Goal: Transaction & Acquisition: Purchase product/service

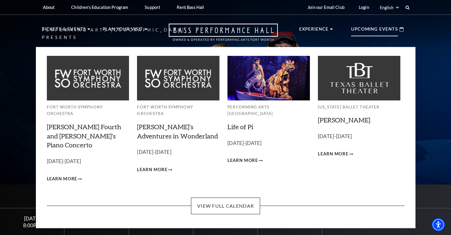
click at [377, 33] on p "Upcoming Events" at bounding box center [374, 31] width 47 height 11
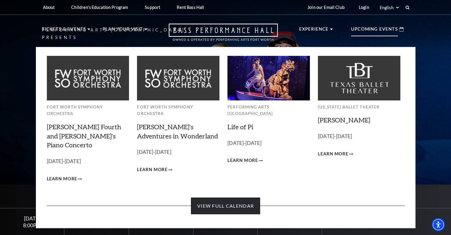
click at [249, 197] on link "View Full Calendar" at bounding box center [225, 205] width 69 height 17
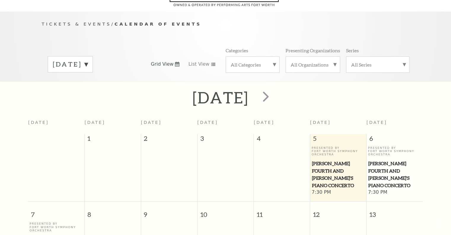
scroll to position [52, 0]
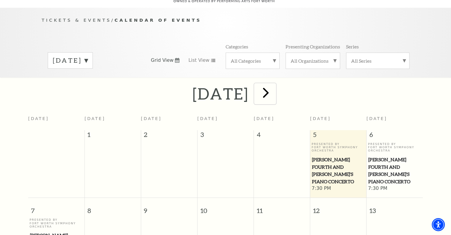
click at [274, 90] on span "next" at bounding box center [265, 92] width 17 height 17
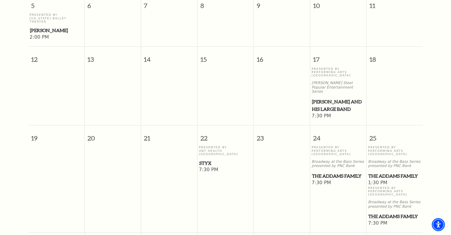
scroll to position [287, 0]
click at [347, 173] on span "The Addams Family" at bounding box center [338, 176] width 53 height 7
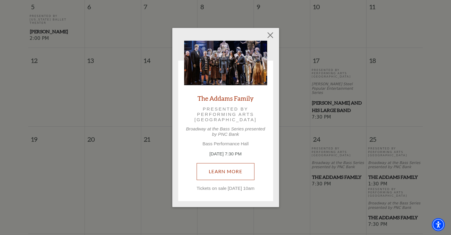
click at [239, 168] on link "Learn More" at bounding box center [226, 171] width 58 height 17
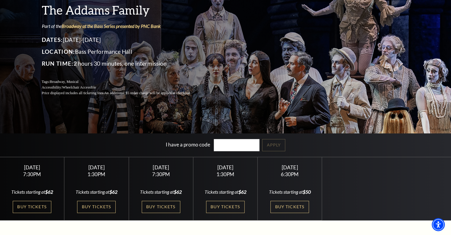
scroll to position [54, 0]
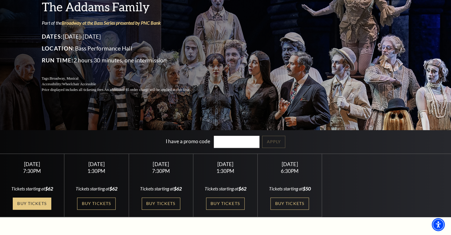
click at [39, 204] on link "Buy Tickets" at bounding box center [32, 203] width 39 height 12
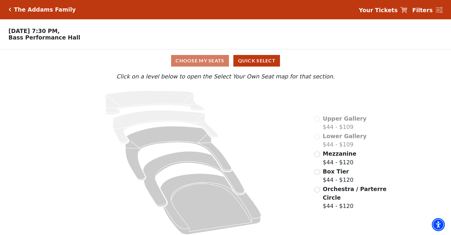
scroll to position [6, 0]
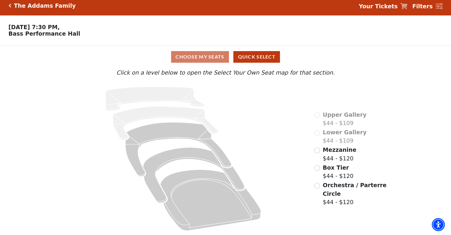
click at [215, 58] on div "Choose My Seats Quick Select" at bounding box center [225, 57] width 338 height 12
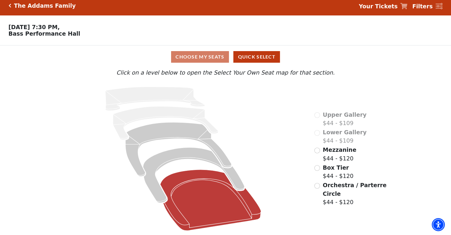
click at [217, 204] on icon "Orchestra / Parterre Circle - Seats Available: 75" at bounding box center [210, 199] width 101 height 61
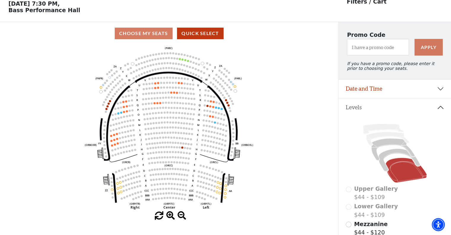
scroll to position [27, 0]
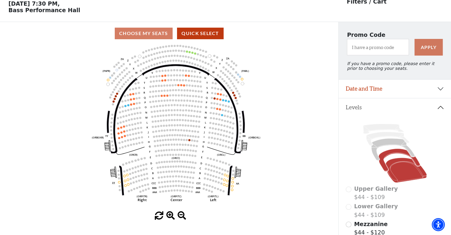
click at [415, 166] on icon at bounding box center [398, 160] width 41 height 23
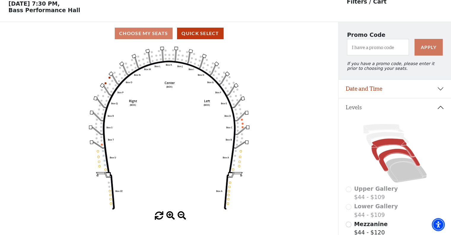
click at [410, 155] on icon at bounding box center [392, 149] width 43 height 22
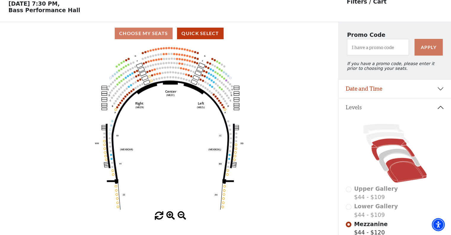
click at [413, 177] on icon at bounding box center [406, 170] width 41 height 25
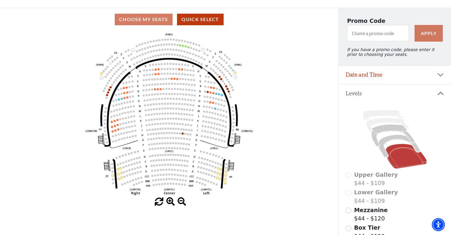
scroll to position [41, 0]
click at [416, 152] on icon at bounding box center [398, 146] width 41 height 23
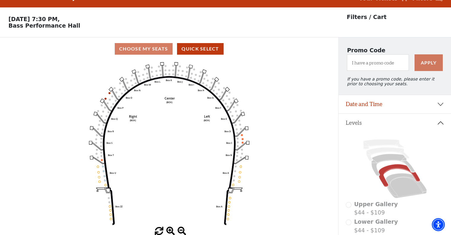
scroll to position [27, 0]
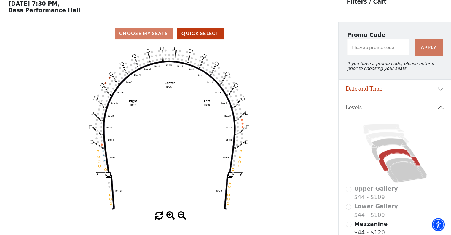
click at [407, 157] on icon at bounding box center [398, 160] width 41 height 23
click at [411, 155] on icon at bounding box center [392, 149] width 43 height 22
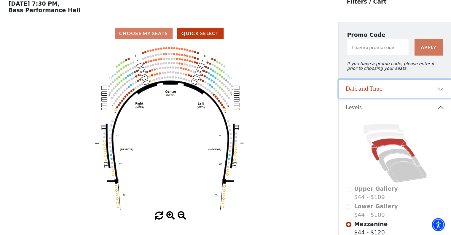
click at [437, 96] on button "Date and Time" at bounding box center [395, 88] width 112 height 18
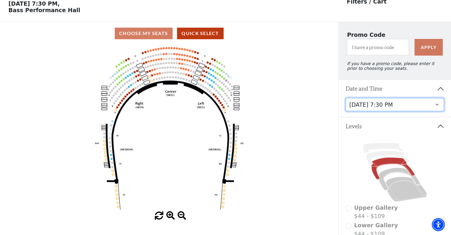
click at [431, 109] on select "[DATE] 7:30 PM [DATE] 1:30 PM [DATE] 7:30 PM [DATE] 1:30 PM [DATE] 6:30 PM" at bounding box center [395, 104] width 98 height 13
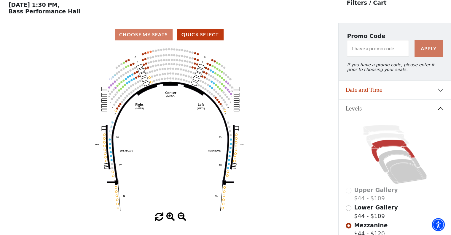
scroll to position [27, 0]
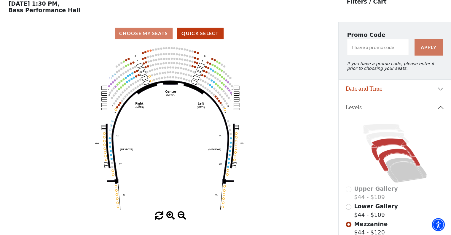
click at [417, 165] on icon at bounding box center [398, 160] width 41 height 23
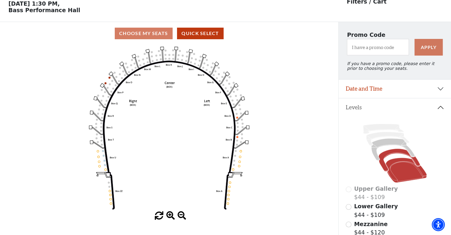
click at [415, 179] on icon at bounding box center [406, 170] width 41 height 25
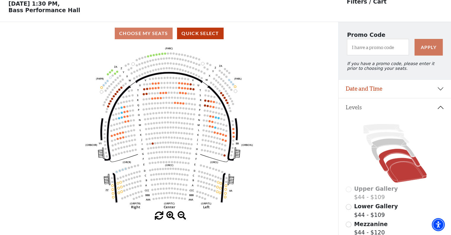
click at [415, 166] on icon at bounding box center [398, 160] width 41 height 23
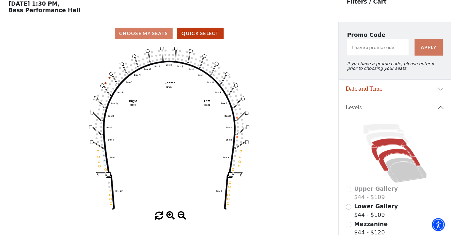
click at [409, 154] on icon at bounding box center [392, 149] width 43 height 22
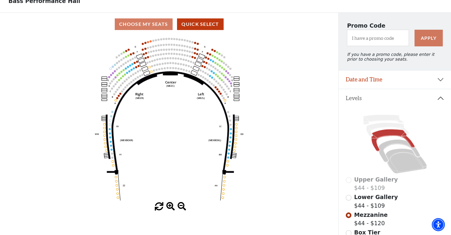
scroll to position [36, 0]
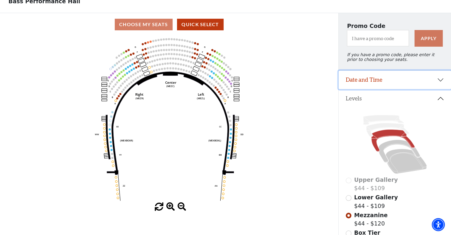
click at [440, 84] on button "Date and Time" at bounding box center [395, 80] width 112 height 18
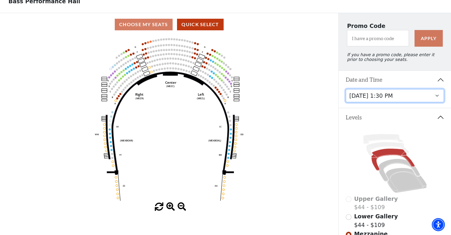
click at [426, 101] on select "[DATE] 7:30 PM [DATE] 1:30 PM [DATE] 7:30 PM [DATE] 1:30 PM [DATE] 6:30 PM" at bounding box center [395, 95] width 98 height 13
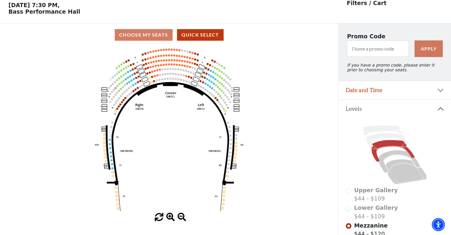
scroll to position [27, 0]
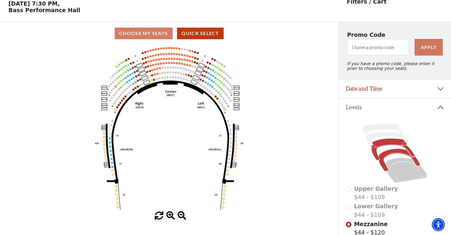
click at [401, 155] on icon at bounding box center [398, 160] width 41 height 23
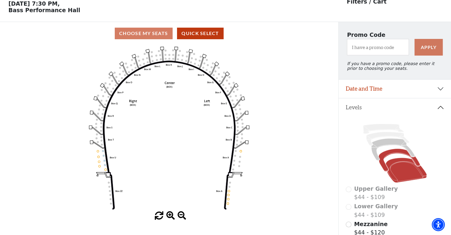
click at [411, 178] on icon at bounding box center [406, 170] width 41 height 25
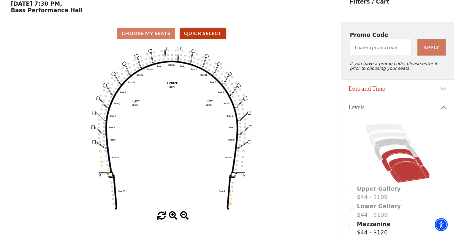
scroll to position [0, 0]
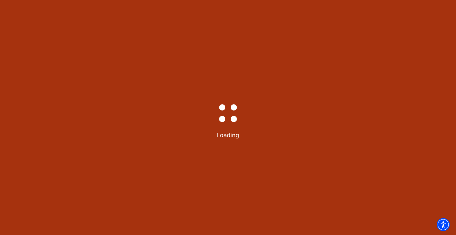
select select "6292"
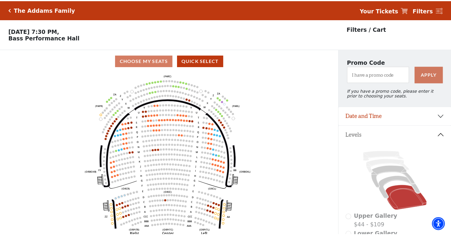
scroll to position [27, 0]
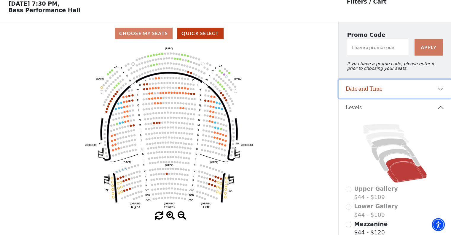
click at [434, 94] on button "Date and Time" at bounding box center [395, 88] width 112 height 18
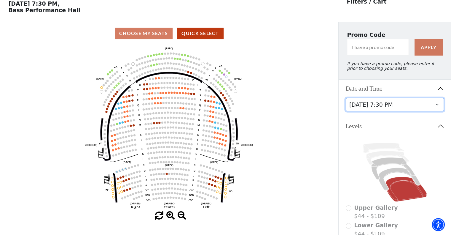
click at [440, 108] on select "[DATE] 7:30 PM [DATE] 1:30 PM [DATE] 7:30 PM [DATE] 1:30 PM [DATE] 6:30 PM" at bounding box center [395, 104] width 98 height 13
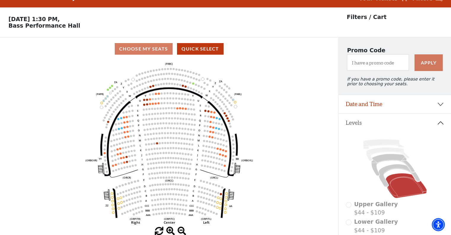
scroll to position [27, 0]
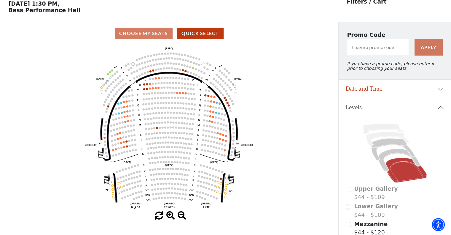
click at [416, 169] on icon at bounding box center [406, 170] width 41 height 25
click at [416, 165] on icon at bounding box center [398, 160] width 41 height 23
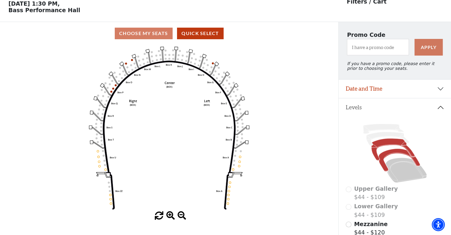
click at [412, 157] on icon at bounding box center [392, 149] width 43 height 22
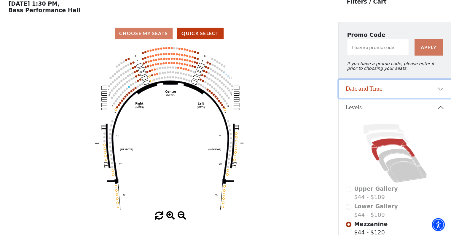
click at [440, 93] on button "Date and Time" at bounding box center [395, 88] width 112 height 18
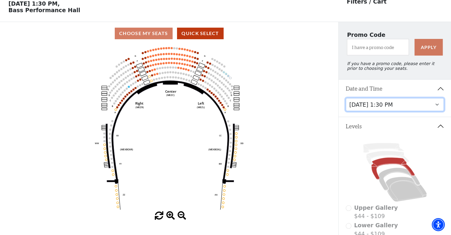
click at [437, 109] on select "[DATE] 7:30 PM [DATE] 1:30 PM [DATE] 7:30 PM [DATE] 1:30 PM [DATE] 6:30 PM" at bounding box center [395, 104] width 98 height 13
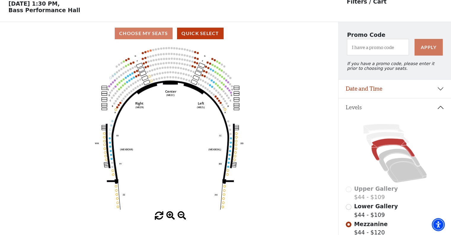
scroll to position [27, 0]
click at [410, 178] on icon at bounding box center [406, 170] width 41 height 25
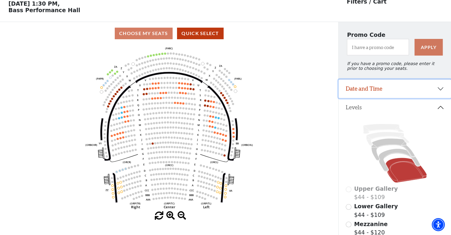
click at [441, 92] on button "Date and Time" at bounding box center [395, 88] width 112 height 18
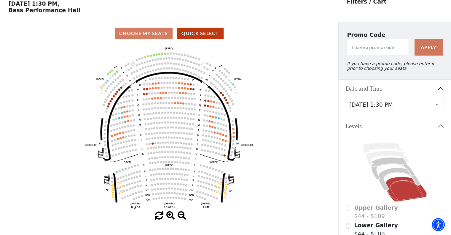
click at [440, 92] on button "Date and Time" at bounding box center [395, 88] width 112 height 18
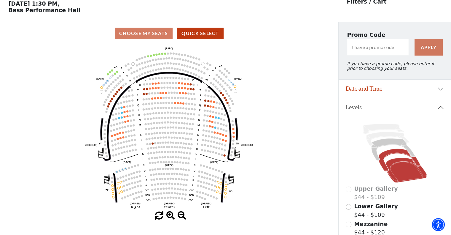
click at [415, 164] on icon at bounding box center [398, 160] width 41 height 23
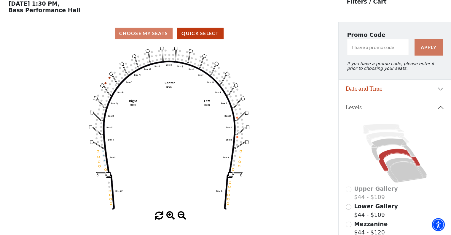
click at [408, 155] on icon at bounding box center [395, 153] width 98 height 62
click at [409, 157] on icon at bounding box center [398, 160] width 41 height 23
click at [409, 152] on icon at bounding box center [392, 149] width 43 height 22
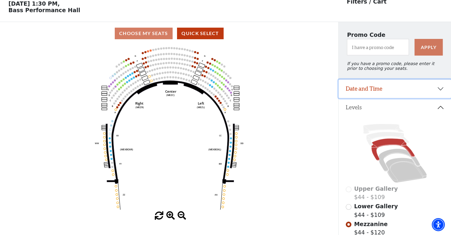
click at [406, 90] on button "Date and Time" at bounding box center [395, 88] width 112 height 18
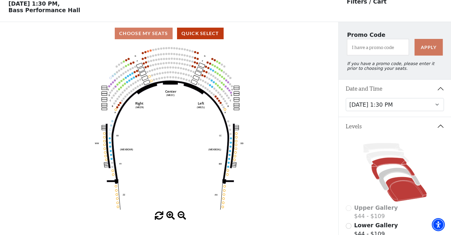
click at [408, 197] on icon at bounding box center [406, 188] width 41 height 25
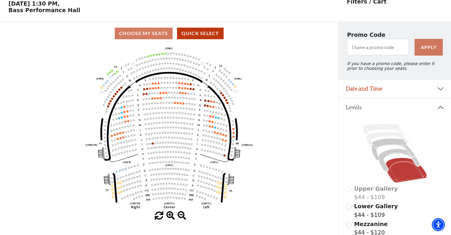
click at [152, 144] on circle at bounding box center [153, 143] width 2 height 2
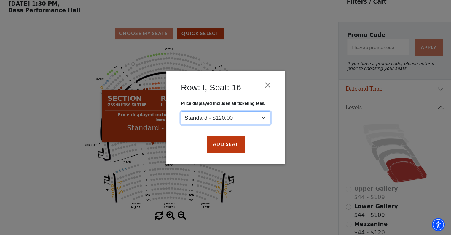
click at [268, 120] on select "Standard - $120.00" at bounding box center [226, 117] width 90 height 13
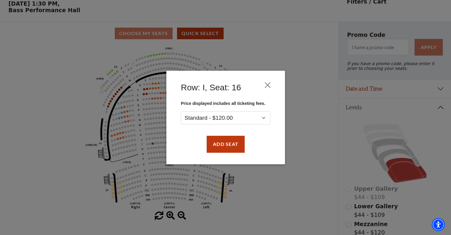
click at [299, 118] on div "Row: I, Seat: 16 Price displayed includes all ticketing fees. Standard - $120.0…" at bounding box center [225, 117] width 451 height 235
click at [268, 84] on button "Close" at bounding box center [267, 84] width 11 height 11
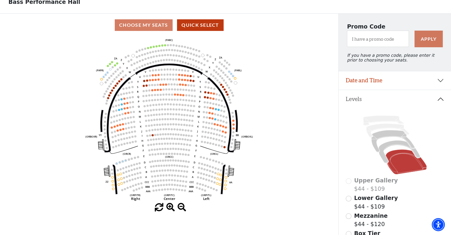
scroll to position [34, 0]
